Goal: Find specific page/section: Find specific page/section

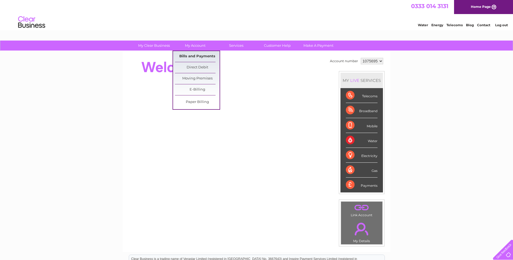
click at [186, 55] on link "Bills and Payments" at bounding box center [197, 56] width 45 height 11
